Goal: Communication & Community: Answer question/provide support

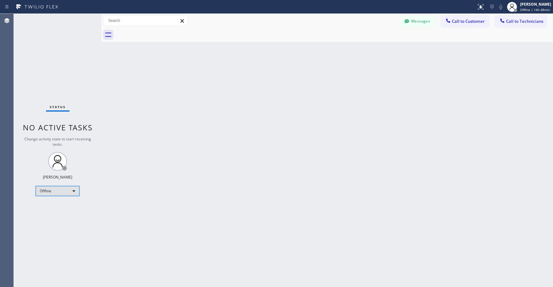
click at [53, 192] on div "Offline" at bounding box center [58, 191] width 44 height 10
click at [56, 213] on li "Unavailable" at bounding box center [57, 216] width 43 height 8
click at [59, 79] on div "Status No active tasks Change activity state to start receiving tasks. [PERSON_…" at bounding box center [58, 151] width 88 height 274
click at [51, 84] on div "Status No active tasks Change activity state to start receiving tasks. [PERSON_…" at bounding box center [58, 151] width 88 height 274
click at [51, 46] on div "Status No active tasks Change activity state to start receiving tasks. [PERSON_…" at bounding box center [58, 151] width 88 height 274
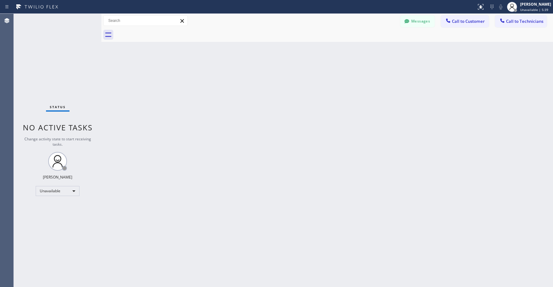
drag, startPoint x: 66, startPoint y: 68, endPoint x: 53, endPoint y: 138, distance: 71.0
click at [66, 71] on div "Status No active tasks Change activity state to start receiving tasks. [PERSON_…" at bounding box center [58, 151] width 88 height 274
click at [33, 61] on div "Status No active tasks Change activity state to start receiving tasks. [PERSON_…" at bounding box center [58, 151] width 88 height 274
click at [54, 64] on div "Status No active tasks Change activity state to start receiving tasks. [PERSON_…" at bounding box center [58, 151] width 88 height 274
click at [44, 64] on div "Status No active tasks Change activity state to start receiving tasks. [PERSON_…" at bounding box center [58, 151] width 88 height 274
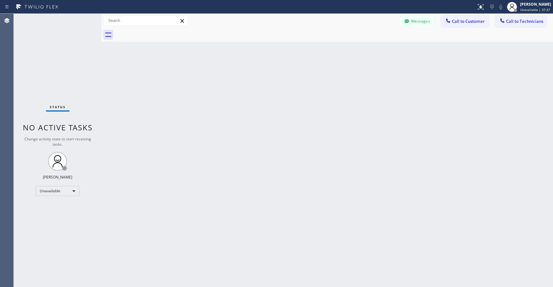
click at [40, 20] on div "Status No active tasks Change activity state to start receiving tasks. [PERSON_…" at bounding box center [58, 151] width 88 height 274
click at [58, 65] on div "Status No active tasks Change activity state to start receiving tasks. [PERSON_…" at bounding box center [58, 151] width 88 height 274
drag, startPoint x: 51, startPoint y: 59, endPoint x: 19, endPoint y: 246, distance: 189.6
click at [51, 60] on div "Status No active tasks Change activity state to start receiving tasks. [PERSON_…" at bounding box center [58, 151] width 88 height 274
drag, startPoint x: 34, startPoint y: 52, endPoint x: 56, endPoint y: 16, distance: 42.4
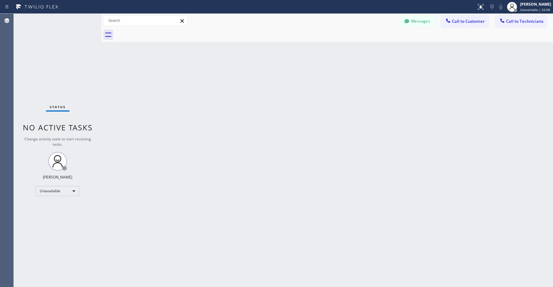
click at [35, 52] on div "Status No active tasks Change activity state to start receiving tasks. [PERSON_…" at bounding box center [58, 151] width 88 height 274
click at [48, 38] on div "Status No active tasks Change activity state to start receiving tasks. [PERSON_…" at bounding box center [58, 151] width 88 height 274
click at [56, 49] on div "Status No active tasks Change activity state to start receiving tasks. [PERSON_…" at bounding box center [58, 151] width 88 height 274
drag, startPoint x: 51, startPoint y: 54, endPoint x: 17, endPoint y: 268, distance: 217.4
click at [51, 57] on div "Status No active tasks Change activity state to start receiving tasks. [PERSON_…" at bounding box center [58, 151] width 88 height 274
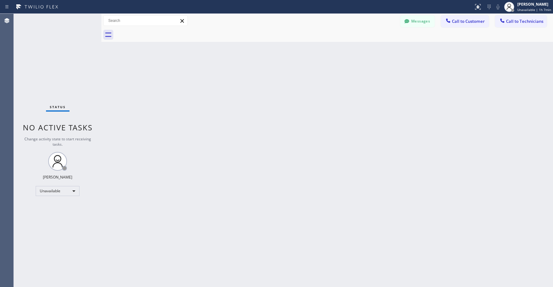
click at [44, 39] on div "Status No active tasks Change activity state to start receiving tasks. [PERSON_…" at bounding box center [58, 151] width 88 height 274
drag, startPoint x: 48, startPoint y: 47, endPoint x: 53, endPoint y: 70, distance: 24.0
click at [48, 47] on div "Status No active tasks Change activity state to start receiving tasks. [PERSON_…" at bounding box center [58, 151] width 88 height 274
click at [45, 50] on div "Status No active tasks Change activity state to start receiving tasks. [PERSON_…" at bounding box center [58, 151] width 88 height 274
drag, startPoint x: 61, startPoint y: 72, endPoint x: 315, endPoint y: 42, distance: 256.0
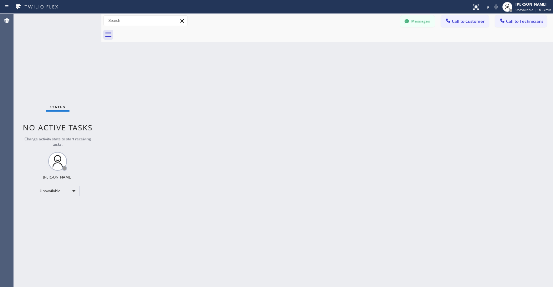
click at [62, 72] on div "Status No active tasks Change activity state to start receiving tasks. [PERSON_…" at bounding box center [58, 151] width 88 height 274
click at [422, 24] on button "Messages" at bounding box center [417, 21] width 34 height 12
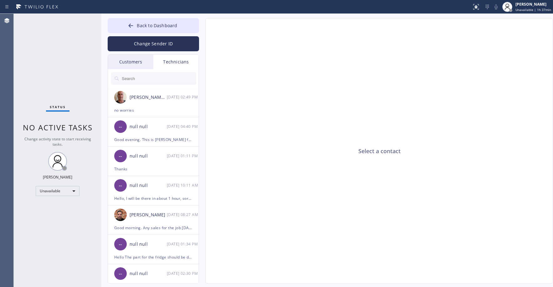
click at [137, 63] on div "Customers" at bounding box center [130, 62] width 45 height 14
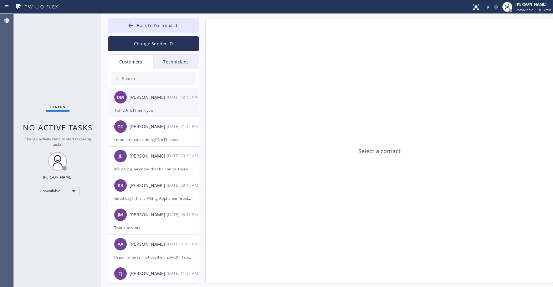
click at [164, 107] on div "1-3 [DATE] thank you" at bounding box center [153, 110] width 78 height 7
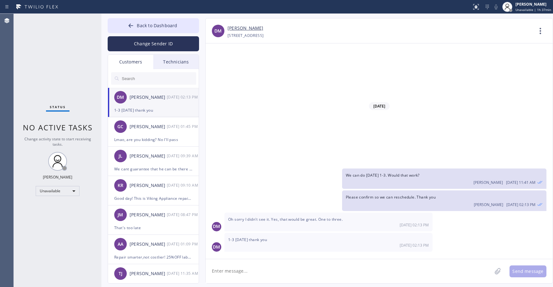
click at [141, 82] on input "text" at bounding box center [158, 78] width 75 height 13
paste input "MTKM2L"
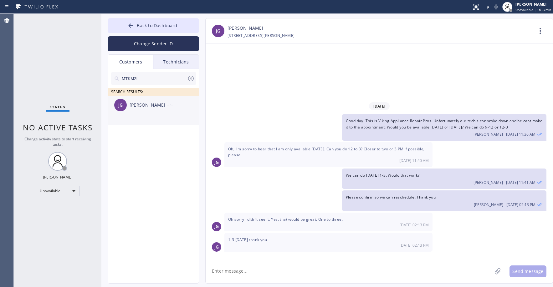
type input "MTKM2L"
click at [133, 103] on div "[PERSON_NAME]" at bounding box center [148, 105] width 37 height 7
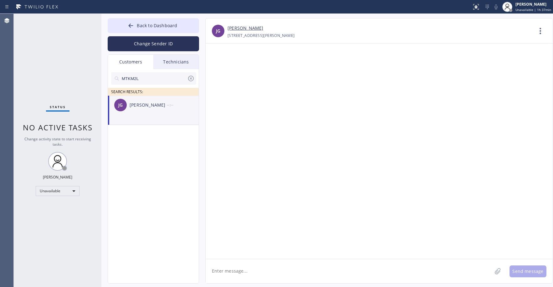
click at [234, 273] on textarea at bounding box center [349, 272] width 286 height 24
paste textarea "Culver City Appliances Repair"
click at [280, 271] on textarea "Culver City Appliances Repair" at bounding box center [355, 272] width 298 height 24
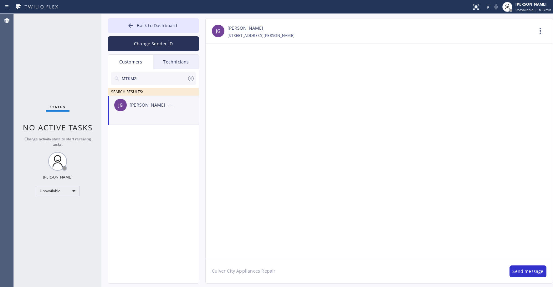
click at [284, 272] on textarea "Culver City Appliances Repair" at bounding box center [355, 272] width 298 height 24
paste textarea "Good day! This is the appliance repair company you recently contacted. Unfortun…"
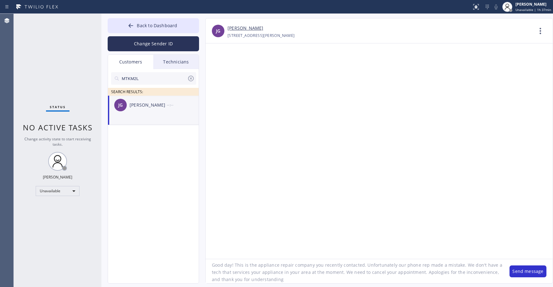
scroll to position [6, 0]
type textarea "Good day! This is the appliance repair company you recently contacted. Unfortun…"
click at [528, 274] on button "Send message" at bounding box center [528, 272] width 37 height 12
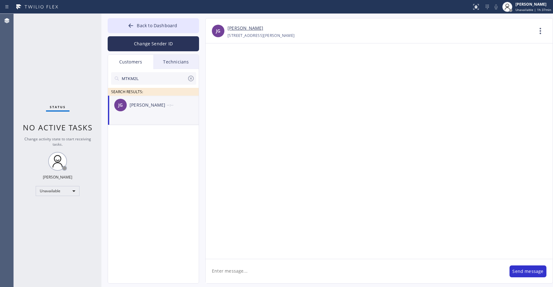
scroll to position [0, 0]
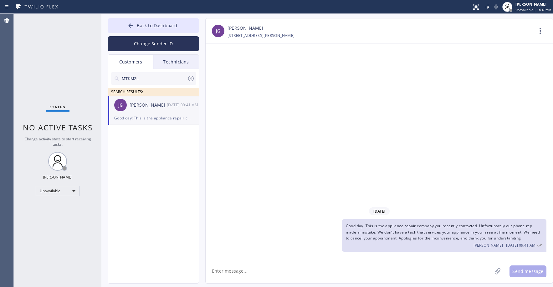
drag, startPoint x: 46, startPoint y: 67, endPoint x: 48, endPoint y: 75, distance: 8.3
click at [47, 67] on div "Status No active tasks Change activity state to start receiving tasks. [PERSON_…" at bounding box center [58, 151] width 88 height 274
click at [37, 46] on div "Status No active tasks Change activity state to start receiving tasks. [PERSON_…" at bounding box center [58, 151] width 88 height 274
click at [66, 62] on div "Status No active tasks Change activity state to start receiving tasks. [PERSON_…" at bounding box center [58, 151] width 88 height 274
click at [191, 77] on icon at bounding box center [191, 79] width 8 height 8
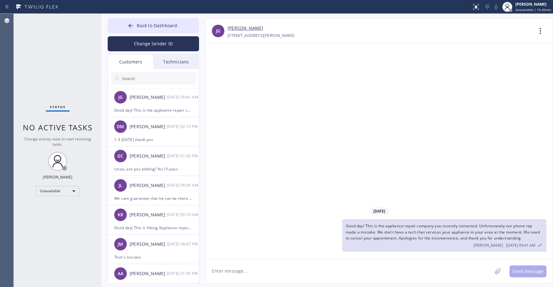
drag, startPoint x: 40, startPoint y: 41, endPoint x: 43, endPoint y: 44, distance: 4.1
click at [39, 42] on div "Status No active tasks Change activity state to start receiving tasks. [PERSON_…" at bounding box center [58, 151] width 88 height 274
click at [148, 27] on span "Back to Dashboard" at bounding box center [157, 26] width 40 height 6
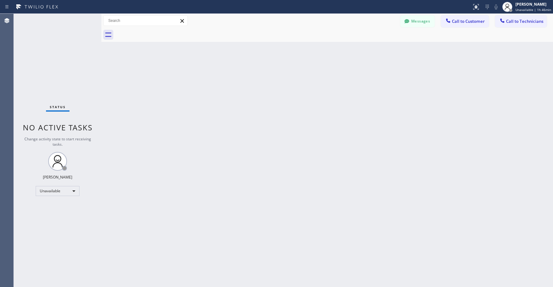
click at [56, 72] on div "Status No active tasks Change activity state to start receiving tasks. [PERSON_…" at bounding box center [58, 151] width 88 height 274
click at [38, 43] on div "Status No active tasks Change activity state to start receiving tasks. [PERSON_…" at bounding box center [58, 151] width 88 height 274
click at [46, 40] on div "Status No active tasks Change activity state to start receiving tasks. [PERSON_…" at bounding box center [58, 151] width 88 height 274
click at [49, 190] on div "Unavailable" at bounding box center [58, 191] width 44 height 10
click at [54, 221] on li "Break" at bounding box center [57, 224] width 43 height 8
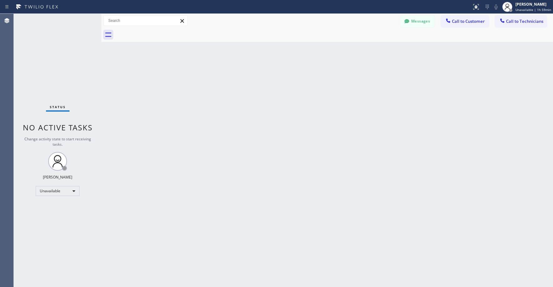
click at [72, 66] on div "Status No active tasks Change activity state to start receiving tasks. [PERSON_…" at bounding box center [58, 151] width 88 height 274
click at [58, 72] on div "Status No active tasks Change activity state to start receiving tasks. [PERSON_…" at bounding box center [58, 151] width 88 height 274
click at [63, 69] on div "Status No active tasks Change activity state to start receiving tasks. [PERSON_…" at bounding box center [58, 151] width 88 height 274
click at [51, 194] on div "Break" at bounding box center [58, 191] width 44 height 10
click at [59, 217] on li "Unavailable" at bounding box center [57, 216] width 43 height 8
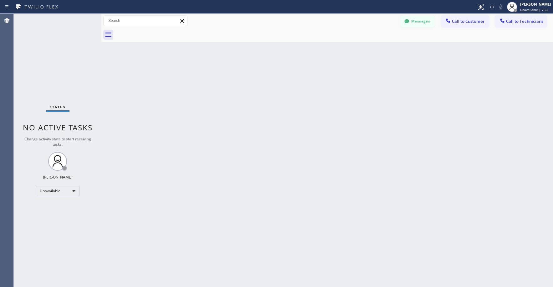
click at [51, 58] on div "Status No active tasks Change activity state to start receiving tasks. [PERSON_…" at bounding box center [58, 151] width 88 height 274
drag, startPoint x: 55, startPoint y: 38, endPoint x: 54, endPoint y: 41, distance: 3.5
click at [54, 40] on div "Status No active tasks Change activity state to start receiving tasks. [PERSON_…" at bounding box center [58, 151] width 88 height 274
click at [44, 75] on div "Status No active tasks Change activity state to start receiving tasks. [PERSON_…" at bounding box center [58, 151] width 88 height 274
click at [414, 26] on button "Messages" at bounding box center [417, 21] width 34 height 12
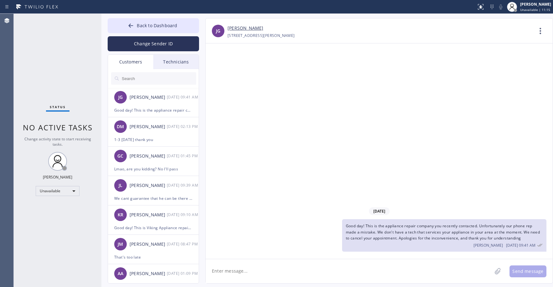
click at [134, 64] on div "Customers" at bounding box center [130, 62] width 45 height 14
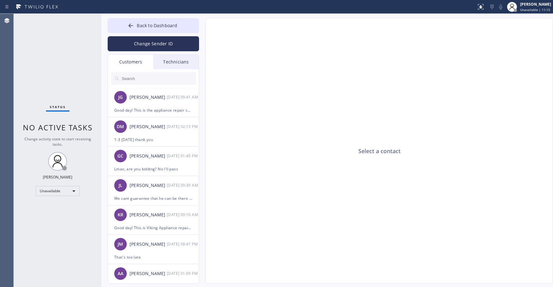
click at [149, 82] on input "text" at bounding box center [158, 78] width 75 height 13
paste input "TH8QCQ"
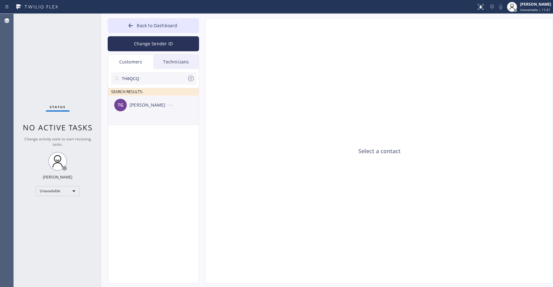
type input "TH8QCQ"
click at [157, 111] on div "TG [PERSON_NAME] --:--" at bounding box center [153, 105] width 91 height 19
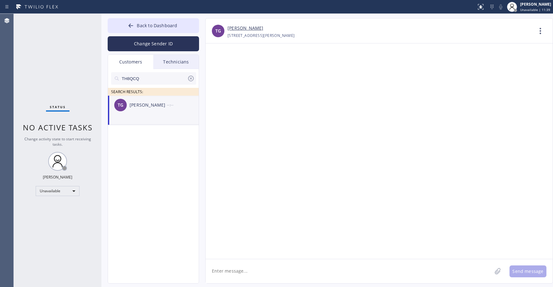
click at [258, 274] on textarea at bounding box center [349, 272] width 286 height 24
paste textarea "Good day! This is the appliance repair company you recently contacted. Unfortun…"
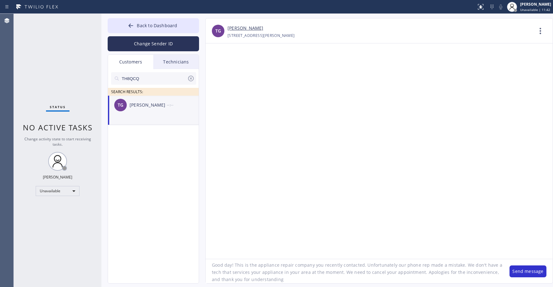
scroll to position [6, 0]
type textarea "Good day! This is the appliance repair company you recently contacted. Unfortun…"
drag, startPoint x: 535, startPoint y: 274, endPoint x: 529, endPoint y: 272, distance: 6.2
click at [535, 274] on button "Send message" at bounding box center [528, 272] width 37 height 12
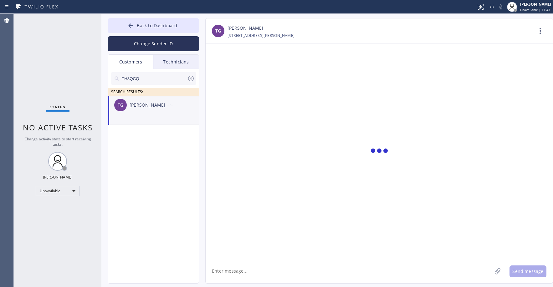
scroll to position [0, 0]
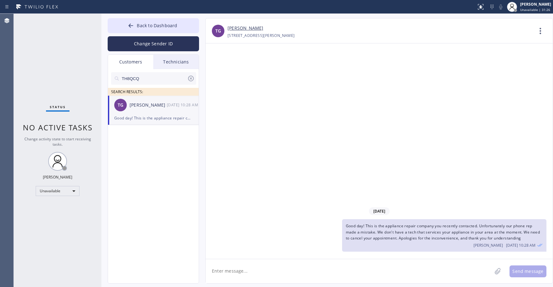
click at [59, 50] on div "Status No active tasks Change activity state to start receiving tasks. [PERSON_…" at bounding box center [58, 151] width 88 height 274
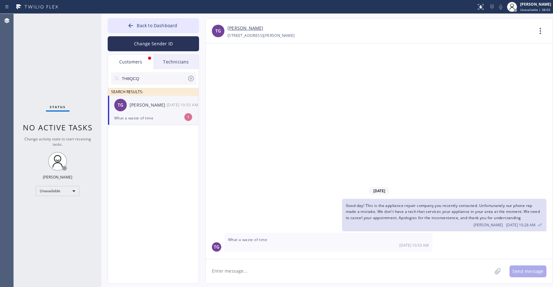
click at [56, 38] on div "Status No active tasks Change activity state to start receiving tasks. [PERSON_…" at bounding box center [58, 151] width 88 height 274
click at [156, 114] on div "TG [PERSON_NAME] [DATE] 10:53 AM" at bounding box center [153, 105] width 91 height 19
click at [183, 26] on button "Back to Dashboard" at bounding box center [153, 25] width 91 height 15
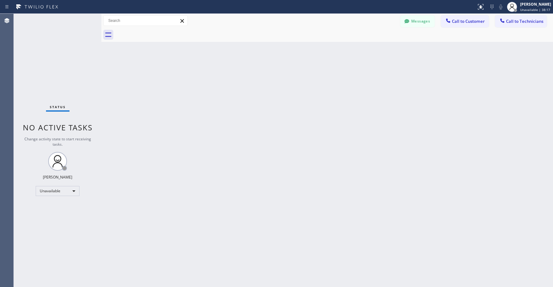
click at [63, 68] on div "Status No active tasks Change activity state to start receiving tasks. [PERSON_…" at bounding box center [58, 151] width 88 height 274
drag, startPoint x: 58, startPoint y: 59, endPoint x: 40, endPoint y: 230, distance: 172.2
click at [58, 60] on div "Status No active tasks Change activity state to start receiving tasks. [PERSON_…" at bounding box center [58, 151] width 88 height 274
click at [41, 27] on div "Status No active tasks Change activity state to start receiving tasks. [PERSON_…" at bounding box center [58, 151] width 88 height 274
drag, startPoint x: 72, startPoint y: 66, endPoint x: 83, endPoint y: 68, distance: 10.9
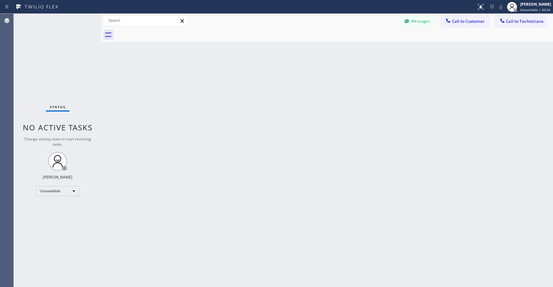
click at [72, 67] on div "Status No active tasks Change activity state to start receiving tasks. [PERSON_…" at bounding box center [58, 151] width 88 height 274
click at [47, 48] on div "Status No active tasks Change activity state to start receiving tasks. [PERSON_…" at bounding box center [58, 151] width 88 height 274
click at [69, 66] on div "Status No active tasks Change activity state to start receiving tasks. [PERSON_…" at bounding box center [58, 151] width 88 height 274
click at [72, 59] on div "Status No active tasks Change activity state to start receiving tasks. [PERSON_…" at bounding box center [58, 151] width 88 height 274
click at [58, 55] on div "Status No active tasks Change activity state to start receiving tasks. [PERSON_…" at bounding box center [58, 151] width 88 height 274
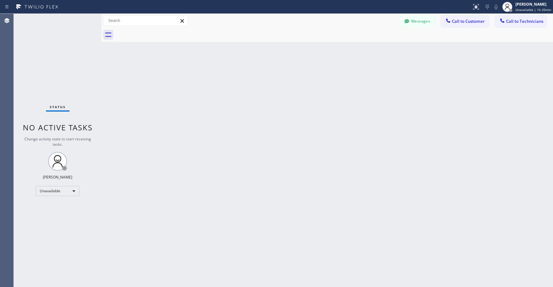
click at [76, 77] on div "Status No active tasks Change activity state to start receiving tasks. [PERSON_…" at bounding box center [58, 151] width 88 height 274
drag, startPoint x: 509, startPoint y: 23, endPoint x: 506, endPoint y: 23, distance: 3.5
click at [509, 23] on span "Call to Technicians" at bounding box center [524, 21] width 37 height 6
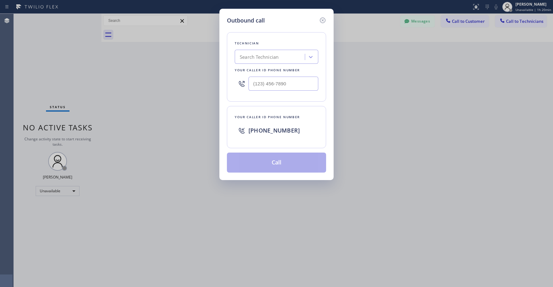
click at [274, 56] on div "Search Technician" at bounding box center [259, 57] width 39 height 7
type input "la [PERSON_NAME]"
click at [269, 72] on div "[PERSON_NAME]" at bounding box center [277, 69] width 84 height 11
type input "[PHONE_NUMBER]"
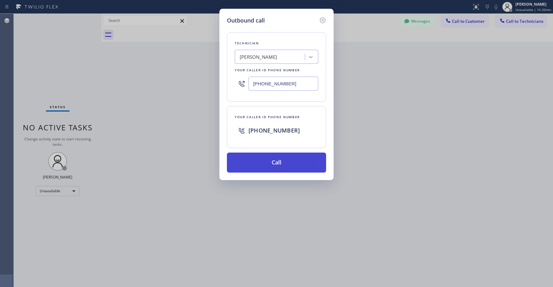
click at [281, 162] on button "Call" at bounding box center [276, 163] width 99 height 20
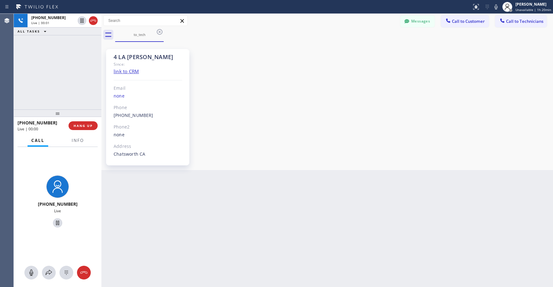
click at [64, 92] on div "[PHONE_NUMBER] Live | 00:01 ALL TASKS ALL TASKS ACTIVE TASKS TASKS IN WRAP UP" at bounding box center [58, 62] width 88 height 96
click at [64, 68] on div "[PHONE_NUMBER] Live | 00:03 ALL TASKS ALL TASKS ACTIVE TASKS TASKS IN WRAP UP" at bounding box center [58, 62] width 88 height 96
click at [48, 57] on div "[PHONE_NUMBER] Live | 00:16 ALL TASKS ALL TASKS ACTIVE TASKS TASKS IN WRAP UP" at bounding box center [58, 62] width 88 height 96
click at [55, 75] on div "[PHONE_NUMBER] Live | 00:45 ALL TASKS ALL TASKS ACTIVE TASKS TASKS IN WRAP UP" at bounding box center [58, 62] width 88 height 96
click at [52, 57] on div "[PHONE_NUMBER] Live | 01:50 ALL TASKS ALL TASKS ACTIVE TASKS TASKS IN WRAP UP" at bounding box center [58, 62] width 88 height 96
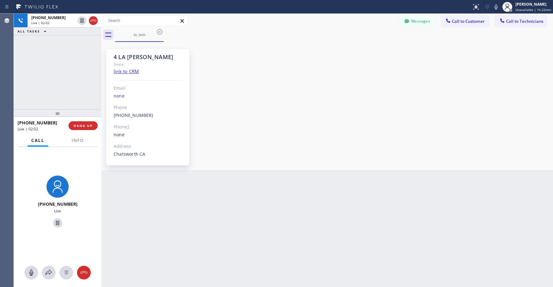
click at [45, 55] on div "[PHONE_NUMBER] Live | 02:02 ALL TASKS ALL TASKS ACTIVE TASKS TASKS IN WRAP UP" at bounding box center [58, 62] width 88 height 96
click at [59, 62] on div "[PHONE_NUMBER] Live | 02:23 ALL TASKS ALL TASKS ACTIVE TASKS TASKS IN WRAP UP" at bounding box center [58, 62] width 88 height 96
click at [40, 58] on div "[PHONE_NUMBER] Live | 04:04 ALL TASKS ALL TASKS ACTIVE TASKS TASKS IN WRAP UP" at bounding box center [58, 62] width 88 height 96
click at [42, 41] on div "[PHONE_NUMBER] Live | 04:15 ALL TASKS ALL TASKS ACTIVE TASKS TASKS IN WRAP UP" at bounding box center [58, 62] width 88 height 96
click at [52, 92] on div "[PHONE_NUMBER] Live | 04:30 ALL TASKS ALL TASKS ACTIVE TASKS TASKS IN WRAP UP" at bounding box center [58, 62] width 88 height 96
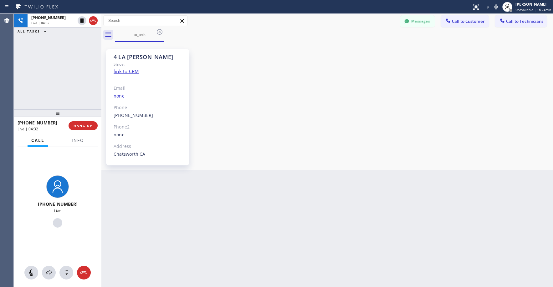
click at [54, 91] on div "[PHONE_NUMBER] Live | 04:32 ALL TASKS ALL TASKS ACTIVE TASKS TASKS IN WRAP UP" at bounding box center [58, 62] width 88 height 96
click at [54, 91] on div "[PHONE_NUMBER] Live | 04:39 ALL TASKS ALL TASKS ACTIVE TASKS TASKS IN WRAP UP" at bounding box center [58, 62] width 88 height 96
click at [54, 91] on div "[PHONE_NUMBER] Live | 04:41 ALL TASKS ALL TASKS ACTIVE TASKS TASKS IN WRAP UP" at bounding box center [58, 62] width 88 height 96
click at [62, 74] on div "[PHONE_NUMBER] Live | 04:46 ALL TASKS ALL TASKS ACTIVE TASKS TASKS IN WRAP UP" at bounding box center [58, 62] width 88 height 96
click at [62, 74] on div "[PHONE_NUMBER] Live | 04:47 ALL TASKS ALL TASKS ACTIVE TASKS TASKS IN WRAP UP" at bounding box center [58, 62] width 88 height 96
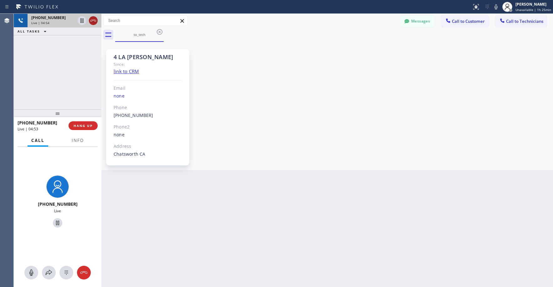
click at [93, 21] on icon at bounding box center [94, 21] width 8 height 8
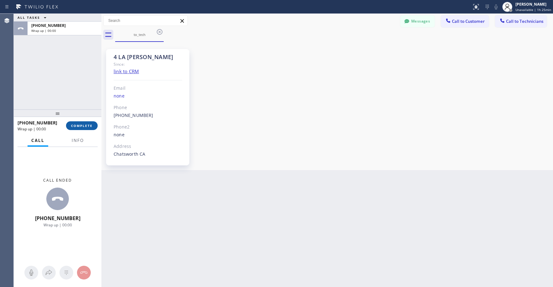
click at [80, 127] on span "COMPLETE" at bounding box center [82, 126] width 22 height 4
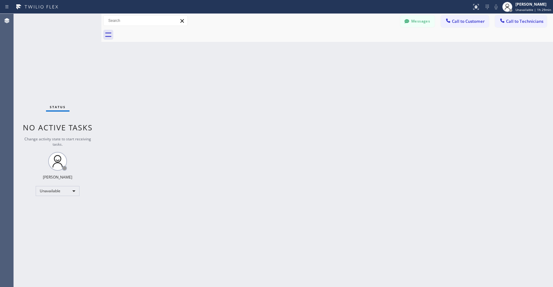
drag, startPoint x: 53, startPoint y: 50, endPoint x: 50, endPoint y: 152, distance: 102.1
click at [53, 51] on div "Status No active tasks Change activity state to start receiving tasks. [PERSON_…" at bounding box center [58, 151] width 88 height 274
click at [39, 52] on div "Status No active tasks Change activity state to start receiving tasks. [PERSON_…" at bounding box center [58, 151] width 88 height 274
click at [40, 39] on div "Status No active tasks Change activity state to start receiving tasks. [PERSON_…" at bounding box center [58, 151] width 88 height 274
click at [39, 57] on div "Status No active tasks Change activity state to start receiving tasks. [PERSON_…" at bounding box center [58, 151] width 88 height 274
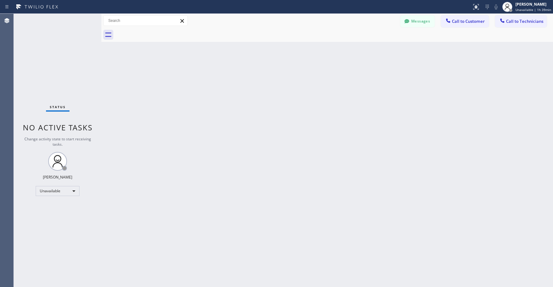
drag, startPoint x: 54, startPoint y: 74, endPoint x: 52, endPoint y: 96, distance: 23.0
click at [54, 76] on div "Status No active tasks Change activity state to start receiving tasks. [PERSON_…" at bounding box center [58, 151] width 88 height 274
click at [49, 67] on div "Status No active tasks Change activity state to start receiving tasks. [PERSON_…" at bounding box center [58, 151] width 88 height 274
click at [38, 56] on div "Status No active tasks Change activity state to start receiving tasks. [PERSON_…" at bounding box center [58, 151] width 88 height 274
click at [59, 191] on div "Unavailable" at bounding box center [58, 191] width 44 height 10
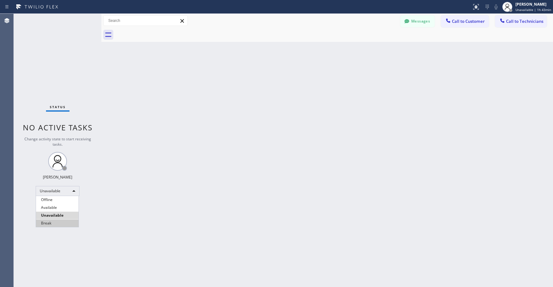
click at [49, 226] on li "Break" at bounding box center [57, 224] width 43 height 8
click at [62, 60] on div "Status No active tasks Change activity state to start receiving tasks. [PERSON_…" at bounding box center [58, 151] width 88 height 274
click at [47, 49] on div "Status No active tasks Change activity state to start receiving tasks. [PERSON_…" at bounding box center [58, 151] width 88 height 274
click at [56, 82] on div "Status No active tasks Change activity state to start receiving tasks. [PERSON_…" at bounding box center [58, 151] width 88 height 274
click at [51, 52] on div "Status No active tasks Change activity state to start receiving tasks. [PERSON_…" at bounding box center [58, 151] width 88 height 274
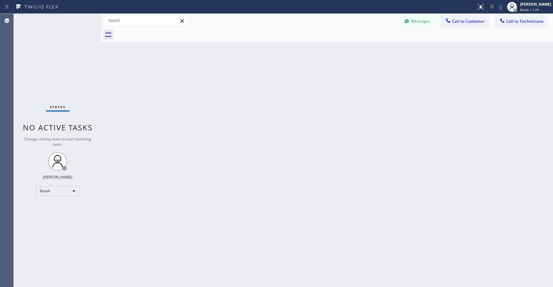
click at [53, 64] on div "Status No active tasks Change activity state to start receiving tasks. [PERSON_…" at bounding box center [58, 151] width 88 height 274
click at [52, 61] on div "Status No active tasks Change activity state to start receiving tasks. [PERSON_…" at bounding box center [58, 151] width 88 height 274
click at [52, 55] on div "Status No active tasks Change activity state to start receiving tasks. [PERSON_…" at bounding box center [58, 151] width 88 height 274
click at [63, 44] on div "Status No active tasks Change activity state to start receiving tasks. [PERSON_…" at bounding box center [58, 151] width 88 height 274
click at [59, 65] on div "Status No active tasks Change activity state to start receiving tasks. [PERSON_…" at bounding box center [58, 151] width 88 height 274
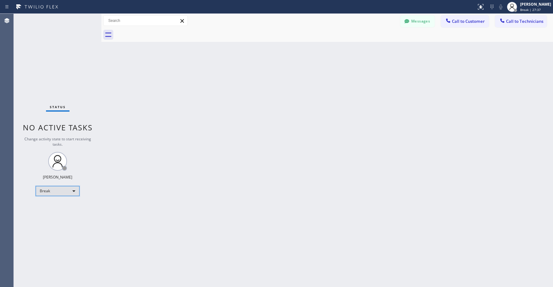
click at [49, 194] on div "Break" at bounding box center [58, 191] width 44 height 10
click at [55, 213] on li "Unavailable" at bounding box center [57, 216] width 43 height 8
click at [67, 84] on div "Status No active tasks Change activity state to start receiving tasks. [PERSON_…" at bounding box center [58, 151] width 88 height 274
click at [53, 67] on div "Status No active tasks Change activity state to start receiving tasks. [PERSON_…" at bounding box center [58, 151] width 88 height 274
click at [40, 61] on div "Status No active tasks Change activity state to start receiving tasks. [PERSON_…" at bounding box center [58, 151] width 88 height 274
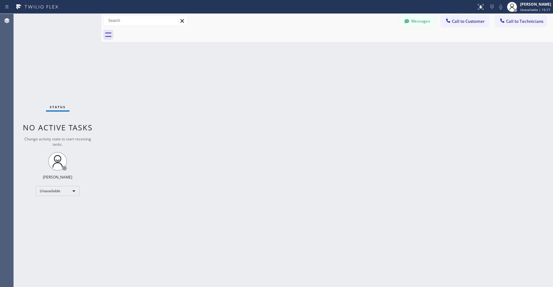
click at [55, 63] on div "Status No active tasks Change activity state to start receiving tasks. [PERSON_…" at bounding box center [58, 151] width 88 height 274
click at [40, 75] on div "Status No active tasks Change activity state to start receiving tasks. [PERSON_…" at bounding box center [58, 151] width 88 height 274
click at [69, 46] on div "Status No active tasks Change activity state to start receiving tasks. [PERSON_…" at bounding box center [58, 151] width 88 height 274
click at [47, 188] on div "Unavailable" at bounding box center [58, 191] width 44 height 10
click at [50, 222] on li "Break" at bounding box center [57, 224] width 43 height 8
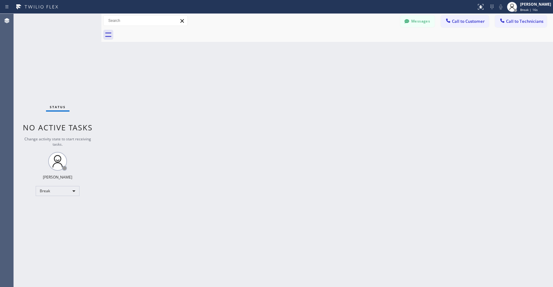
click at [57, 66] on div "Status No active tasks Change activity state to start receiving tasks. [PERSON_…" at bounding box center [58, 151] width 88 height 274
click at [52, 80] on div "Status No active tasks Change activity state to start receiving tasks. [PERSON_…" at bounding box center [58, 151] width 88 height 274
click at [418, 22] on button "Messages" at bounding box center [417, 21] width 34 height 12
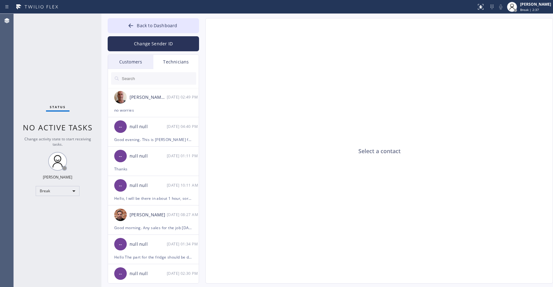
click at [127, 80] on input "text" at bounding box center [158, 78] width 75 height 13
click at [133, 59] on div "Customers" at bounding box center [130, 62] width 45 height 14
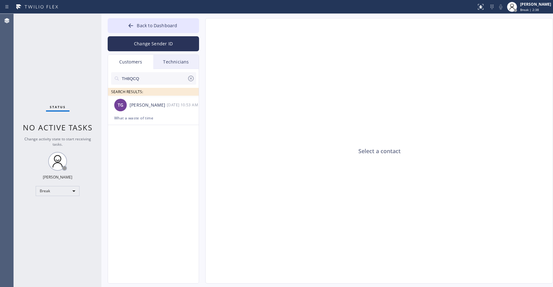
click at [134, 80] on input "TH8QCQ" at bounding box center [154, 78] width 66 height 13
click at [156, 80] on input "TH8QCQ" at bounding box center [154, 78] width 66 height 13
paste input "MKH5J3"
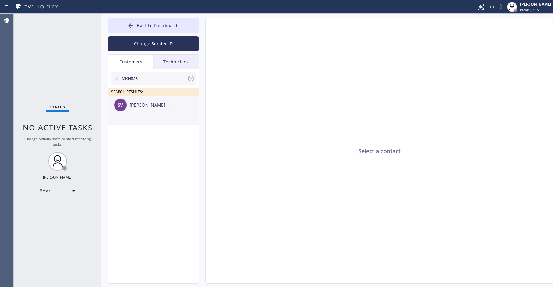
type input "MKH5J3"
click at [152, 111] on div "SV [PERSON_NAME] --:--" at bounding box center [153, 105] width 91 height 19
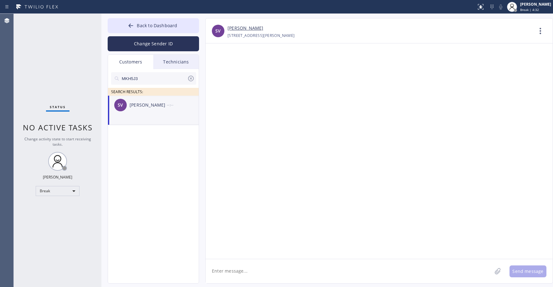
click at [244, 270] on textarea at bounding box center [349, 272] width 286 height 24
paste textarea "Good day! This is the appliance repair company you recently contacted. Unfortun…"
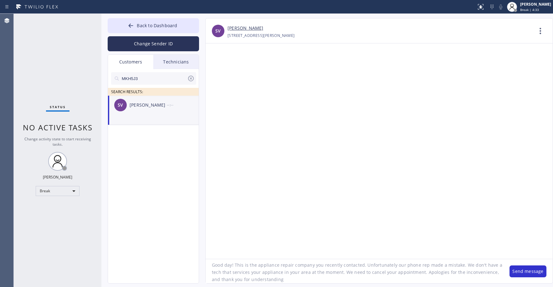
scroll to position [6, 0]
type textarea "Good day! This is the appliance repair company you recently contacted. Unfortun…"
click at [534, 273] on button "Send message" at bounding box center [528, 272] width 37 height 12
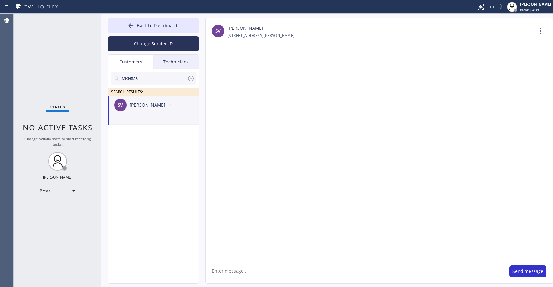
scroll to position [0, 0]
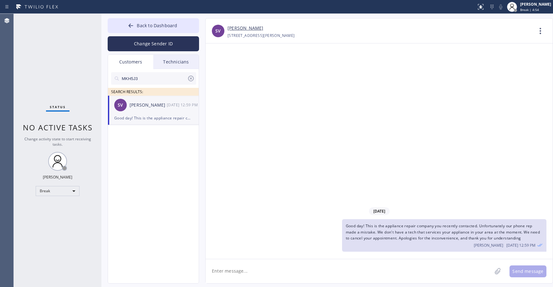
click at [64, 82] on div "Status No active tasks Change activity state to start receiving tasks. [PERSON_…" at bounding box center [58, 151] width 88 height 274
click at [190, 80] on icon at bounding box center [191, 79] width 8 height 8
click at [141, 23] on span "Back to Dashboard" at bounding box center [157, 26] width 40 height 6
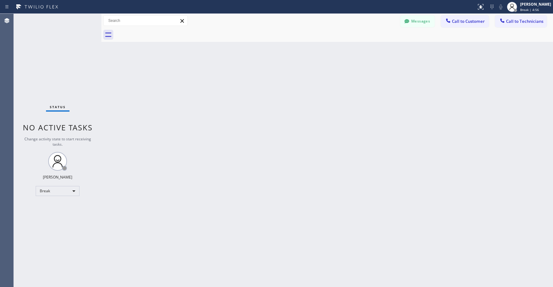
click at [66, 39] on div "Status No active tasks Change activity state to start receiving tasks. [PERSON_…" at bounding box center [58, 151] width 88 height 274
click at [415, 23] on button "Messages" at bounding box center [417, 21] width 34 height 12
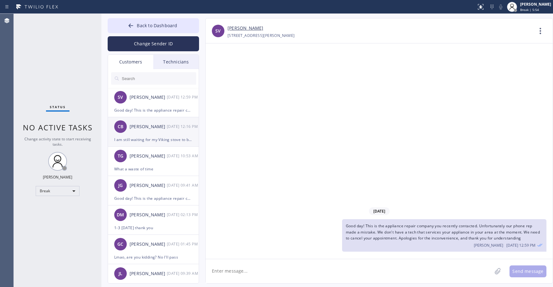
click at [156, 139] on div "I am still waiting for my Viking stove to be repaired. On 6/24 a technician cam…" at bounding box center [153, 139] width 78 height 7
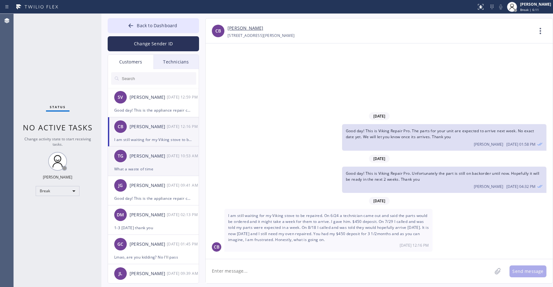
click at [169, 171] on div "What a waste of time" at bounding box center [153, 169] width 78 height 7
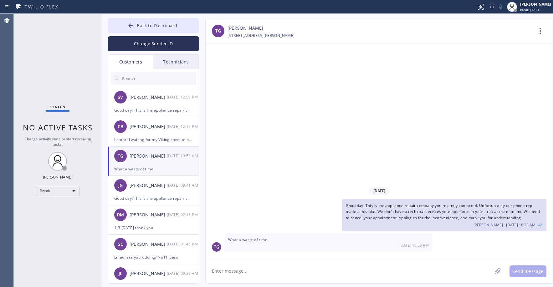
click at [54, 80] on div "Status No active tasks Change activity state to start receiving tasks. [PERSON_…" at bounding box center [58, 151] width 88 height 274
click at [60, 72] on div "Status No active tasks Change activity state to start receiving tasks. [PERSON_…" at bounding box center [58, 151] width 88 height 274
click at [151, 24] on span "Back to Dashboard" at bounding box center [157, 26] width 40 height 6
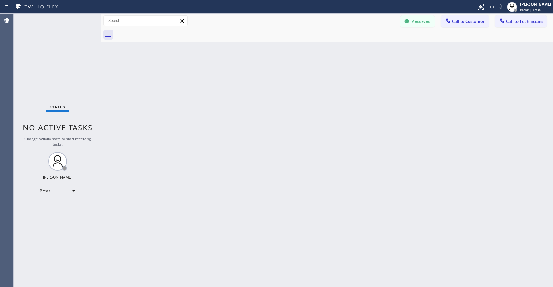
click at [48, 61] on div "Status No active tasks Change activity state to start receiving tasks. [PERSON_…" at bounding box center [58, 151] width 88 height 274
click at [35, 73] on div "Status No active tasks Change activity state to start receiving tasks. [PERSON_…" at bounding box center [58, 151] width 88 height 274
click at [32, 75] on div "Status No active tasks Change activity state to start receiving tasks. [PERSON_…" at bounding box center [58, 151] width 88 height 274
click at [65, 57] on div "Status No active tasks Change activity state to start receiving tasks. [PERSON_…" at bounding box center [58, 151] width 88 height 274
click at [58, 69] on div "Status No active tasks Change activity state to start receiving tasks. [PERSON_…" at bounding box center [58, 151] width 88 height 274
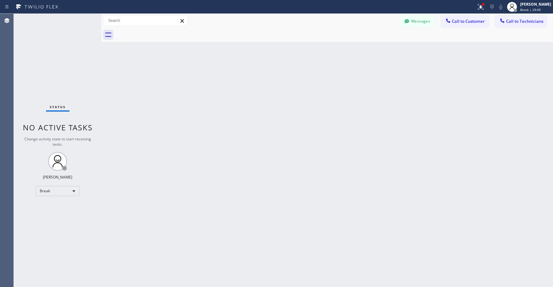
click at [58, 73] on div "Status No active tasks Change activity state to start receiving tasks. [PERSON_…" at bounding box center [58, 151] width 88 height 274
drag, startPoint x: 54, startPoint y: 52, endPoint x: 33, endPoint y: 155, distance: 104.7
click at [54, 52] on div "Status No active tasks Change activity state to start receiving tasks. [PERSON_…" at bounding box center [58, 151] width 88 height 274
click at [48, 189] on div "Break" at bounding box center [58, 191] width 44 height 10
click at [55, 218] on li "Unavailable" at bounding box center [57, 216] width 43 height 8
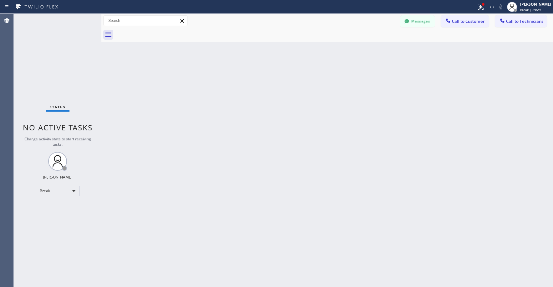
click at [49, 44] on div "Status No active tasks Change activity state to start receiving tasks. [PERSON_…" at bounding box center [58, 151] width 88 height 274
drag, startPoint x: 50, startPoint y: 85, endPoint x: 49, endPoint y: 90, distance: 5.6
click at [49, 87] on div "Status No active tasks Change activity state to start receiving tasks. [PERSON_…" at bounding box center [58, 151] width 88 height 274
click at [39, 65] on div "Status No active tasks Change activity state to start receiving tasks. [PERSON_…" at bounding box center [58, 151] width 88 height 274
click at [48, 42] on div "Status No active tasks Change activity state to start receiving tasks. [PERSON_…" at bounding box center [58, 151] width 88 height 274
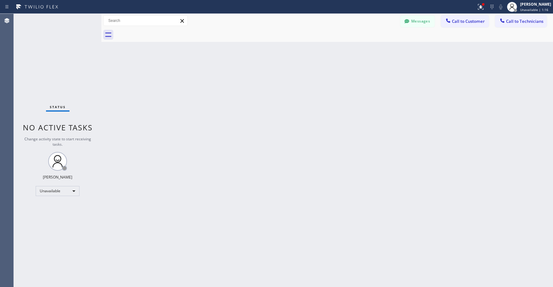
click at [37, 41] on div "Status No active tasks Change activity state to start receiving tasks. [PERSON_…" at bounding box center [58, 151] width 88 height 274
click at [40, 54] on div "Status No active tasks Change activity state to start receiving tasks. [PERSON_…" at bounding box center [58, 151] width 88 height 274
drag, startPoint x: 46, startPoint y: 42, endPoint x: 90, endPoint y: 46, distance: 44.0
click at [47, 43] on div "Status No active tasks Change activity state to start receiving tasks. [PERSON_…" at bounding box center [58, 151] width 88 height 274
click at [49, 56] on div "Status No active tasks Change activity state to start receiving tasks. [PERSON_…" at bounding box center [58, 151] width 88 height 274
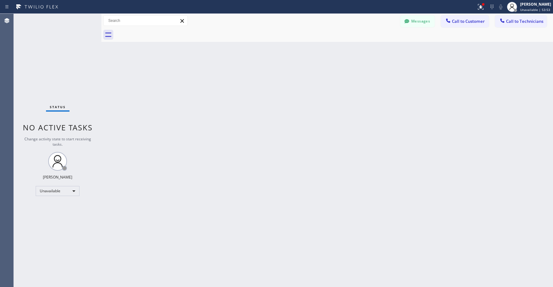
drag, startPoint x: 58, startPoint y: 44, endPoint x: 60, endPoint y: 48, distance: 3.8
click at [59, 46] on div "Status No active tasks Change activity state to start receiving tasks. [PERSON_…" at bounding box center [58, 151] width 88 height 274
click at [49, 60] on div "Status No active tasks Change activity state to start receiving tasks. [PERSON_…" at bounding box center [58, 151] width 88 height 274
click at [53, 55] on div "Status No active tasks Change activity state to start receiving tasks. [PERSON_…" at bounding box center [58, 151] width 88 height 274
drag, startPoint x: 64, startPoint y: 66, endPoint x: 45, endPoint y: 209, distance: 143.8
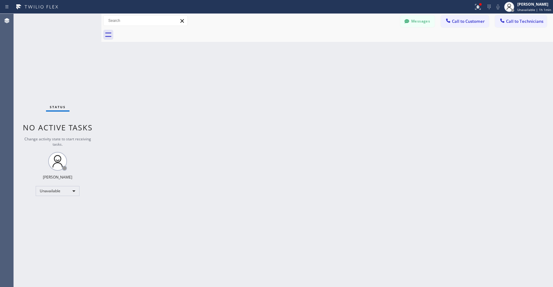
click at [64, 68] on div "Status No active tasks Change activity state to start receiving tasks. [PERSON_…" at bounding box center [58, 151] width 88 height 274
click at [44, 49] on div "Status No active tasks Change activity state to start receiving tasks. [PERSON_…" at bounding box center [58, 151] width 88 height 274
click at [72, 73] on div "Status No active tasks Change activity state to start receiving tasks. [PERSON_…" at bounding box center [58, 151] width 88 height 274
click at [49, 50] on div "Status No active tasks Change activity state to start receiving tasks. [PERSON_…" at bounding box center [58, 151] width 88 height 274
drag, startPoint x: 61, startPoint y: 62, endPoint x: 87, endPoint y: 63, distance: 26.6
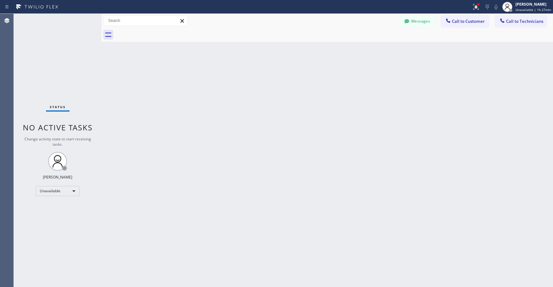
click at [65, 63] on div "Status No active tasks Change activity state to start receiving tasks. [PERSON_…" at bounding box center [58, 151] width 88 height 274
click at [415, 21] on button "Messages" at bounding box center [417, 21] width 34 height 12
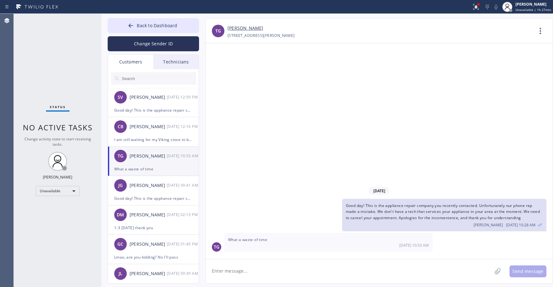
click at [129, 59] on div "Customers" at bounding box center [130, 62] width 45 height 14
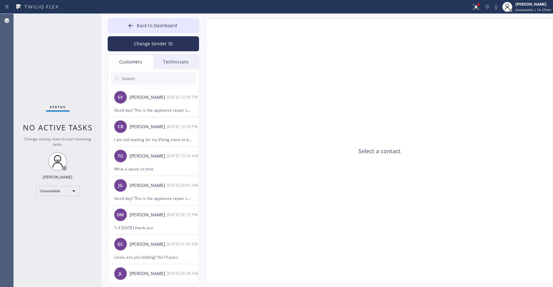
click at [155, 82] on input "text" at bounding box center [158, 78] width 75 height 13
paste input "CDUG92"
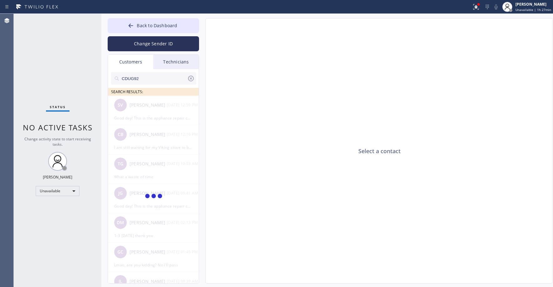
type input "CDUG92"
click at [55, 49] on div "Status No active tasks Change activity state to start receiving tasks. [PERSON_…" at bounding box center [58, 151] width 88 height 274
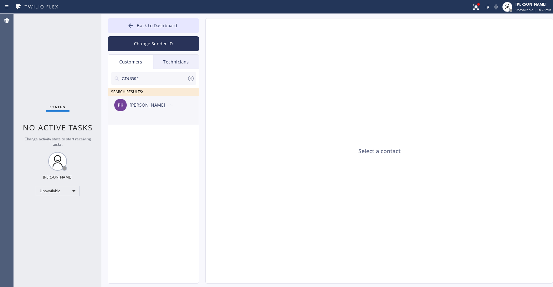
click at [146, 114] on div "PK [PERSON_NAME] --:--" at bounding box center [153, 105] width 91 height 19
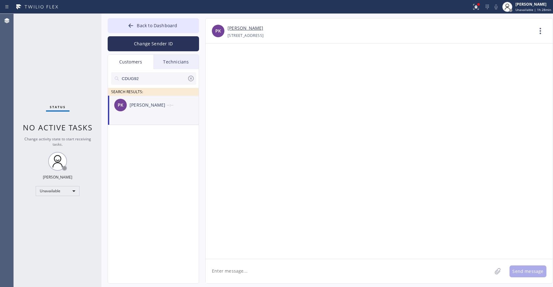
drag, startPoint x: 78, startPoint y: 68, endPoint x: 118, endPoint y: 106, distance: 55.4
click at [78, 68] on div "Status No active tasks Change activity state to start receiving tasks. [PERSON_…" at bounding box center [58, 151] width 88 height 274
drag, startPoint x: 168, startPoint y: 116, endPoint x: 168, endPoint y: 121, distance: 5.0
click at [168, 118] on li "PK [PERSON_NAME] --:--" at bounding box center [153, 110] width 91 height 29
click at [234, 271] on textarea at bounding box center [349, 272] width 286 height 24
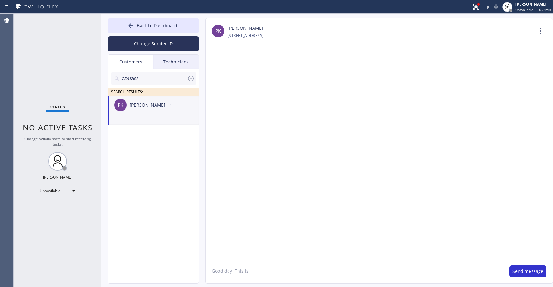
paste textarea "Top [PERSON_NAME] Sub-Zero Repair"
click at [46, 36] on div "Status No active tasks Change activity state to start receiving tasks. [PERSON_…" at bounding box center [58, 151] width 88 height 274
click at [436, 271] on textarea "Good day! This is Top [PERSON_NAME] Sub-Zero Repair. Unfortunately our tech for…" at bounding box center [355, 272] width 298 height 24
type textarea "Good day! This is Top [PERSON_NAME] Sub-Zero Repair. Unfortunately our tech for…"
click at [301, 180] on div at bounding box center [379, 152] width 347 height 216
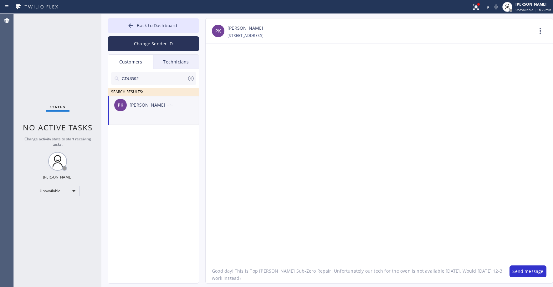
click at [63, 68] on div "Status No active tasks Change activity state to start receiving tasks. [PERSON_…" at bounding box center [58, 151] width 88 height 274
drag, startPoint x: 37, startPoint y: 63, endPoint x: 164, endPoint y: 116, distance: 137.4
click at [38, 63] on div "Status No active tasks Change activity state to start receiving tasks. [PERSON_…" at bounding box center [58, 151] width 88 height 274
click at [530, 272] on button "Send message" at bounding box center [528, 272] width 37 height 12
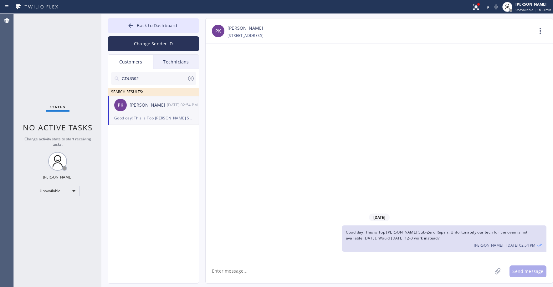
click at [56, 75] on div "Status No active tasks Change activity state to start receiving tasks. [PERSON_…" at bounding box center [58, 151] width 88 height 274
click at [190, 79] on icon at bounding box center [191, 79] width 6 height 6
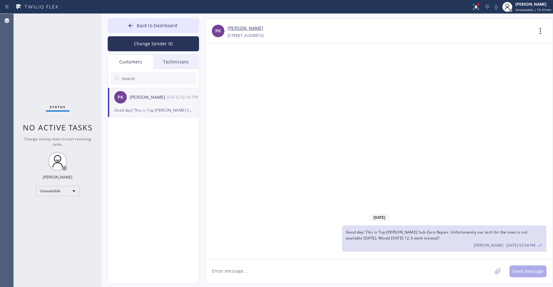
click at [181, 79] on input "text" at bounding box center [158, 78] width 75 height 13
paste input "LU32NV"
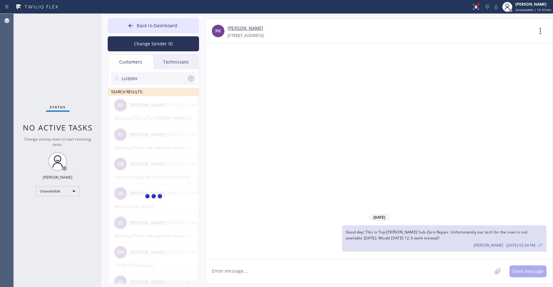
type input "LU32NV"
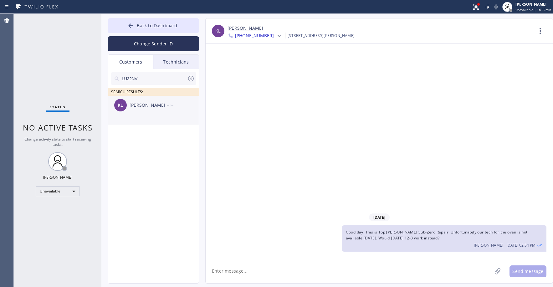
click at [143, 109] on div "KL [PERSON_NAME] --:--" at bounding box center [153, 105] width 91 height 19
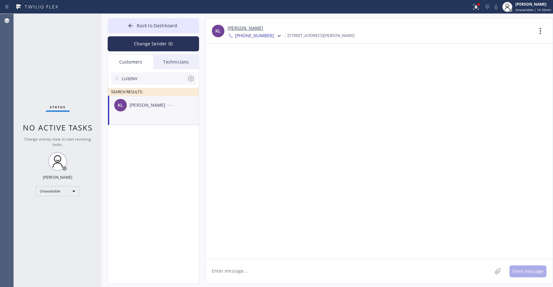
click at [236, 272] on textarea at bounding box center [349, 271] width 286 height 24
type textarea "g"
paste textarea "All in Handyman"
type textarea "Good day! This is All in Handyman. Unfortunately our tech's car broke down and …"
click at [528, 274] on button "Send message" at bounding box center [528, 271] width 37 height 12
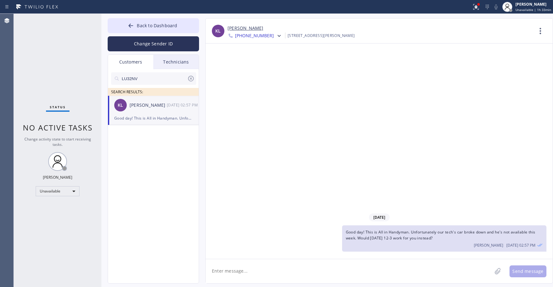
click at [60, 28] on div "Status No active tasks Change activity state to start receiving tasks. [PERSON_…" at bounding box center [58, 150] width 88 height 273
drag, startPoint x: 439, startPoint y: 238, endPoint x: 357, endPoint y: 239, distance: 82.7
click at [357, 239] on div "Good day! This is All in Handyman. Unfortunately our tech's car broke down and …" at bounding box center [444, 238] width 204 height 26
click at [149, 27] on span "Back to Dashboard" at bounding box center [157, 26] width 40 height 6
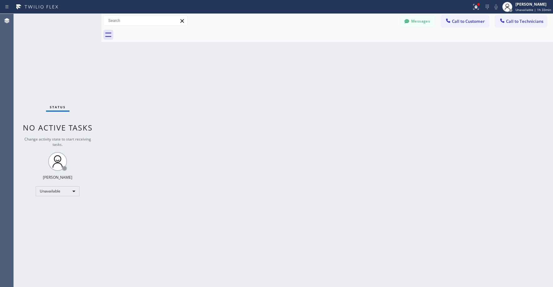
click at [64, 61] on div "Status No active tasks Change activity state to start receiving tasks. [PERSON_…" at bounding box center [58, 150] width 88 height 273
click at [60, 55] on div "Status No active tasks Change activity state to start receiving tasks. [PERSON_…" at bounding box center [58, 150] width 88 height 273
click at [51, 195] on div "Unavailable" at bounding box center [58, 191] width 44 height 10
click at [58, 226] on li "Break" at bounding box center [57, 224] width 43 height 8
click at [51, 64] on div "Status No active tasks Change activity state to start receiving tasks. [PERSON_…" at bounding box center [58, 150] width 88 height 273
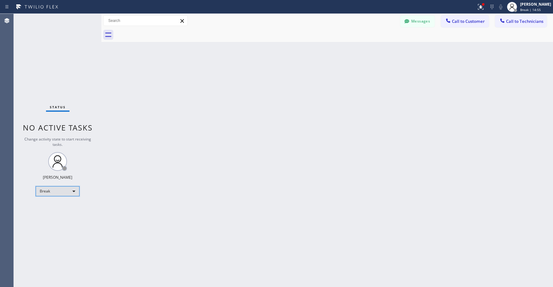
click at [56, 194] on div "Break" at bounding box center [58, 191] width 44 height 10
click at [59, 214] on li "Unavailable" at bounding box center [57, 216] width 43 height 8
click at [49, 41] on div "Status No active tasks Change activity state to start receiving tasks. [PERSON_…" at bounding box center [58, 150] width 88 height 273
click at [420, 24] on button "Messages" at bounding box center [417, 21] width 34 height 12
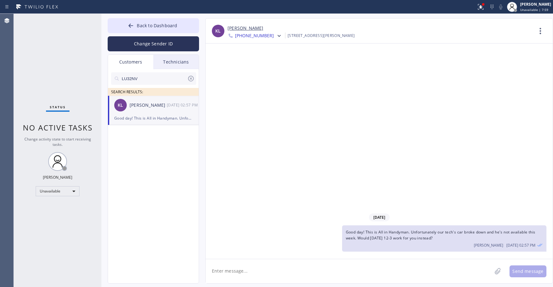
click at [167, 119] on div "Good day! This is All in Handyman. Unfortunately our tech's car broke down and …" at bounding box center [153, 118] width 78 height 7
click at [190, 80] on icon at bounding box center [191, 79] width 8 height 8
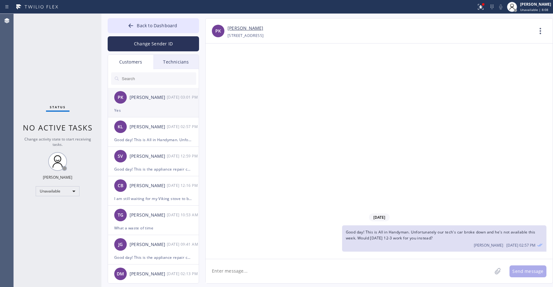
click at [163, 111] on div "Yes" at bounding box center [153, 110] width 78 height 7
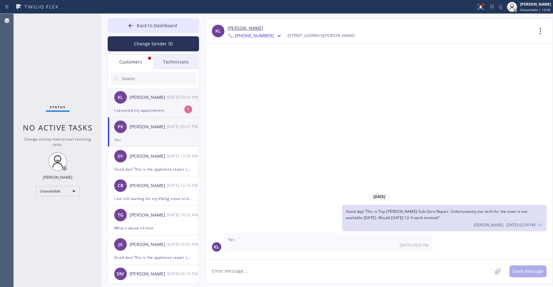
click at [144, 102] on div "KL [PERSON_NAME] [DATE] 03:31 PM" at bounding box center [153, 97] width 91 height 19
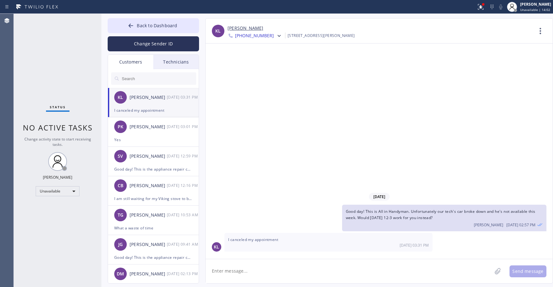
click at [234, 28] on link "[PERSON_NAME]" at bounding box center [246, 28] width 36 height 7
click at [66, 55] on div "Status No active tasks Change activity state to start receiving tasks. [PERSON_…" at bounding box center [58, 150] width 88 height 273
click at [161, 116] on li "KL [PERSON_NAME] [DATE] 03:31 PM I canceled my appointment" at bounding box center [153, 102] width 91 height 29
click at [35, 75] on div "Status No active tasks Change activity state to start receiving tasks. [PERSON_…" at bounding box center [58, 150] width 88 height 273
click at [61, 72] on div "Status No active tasks Change activity state to start receiving tasks. [PERSON_…" at bounding box center [58, 150] width 88 height 273
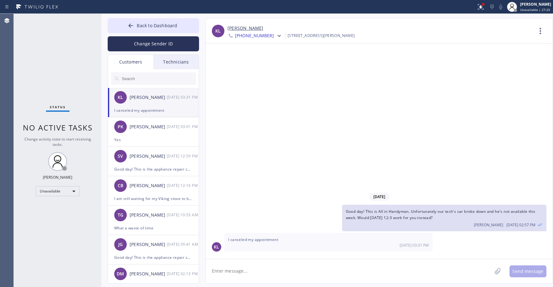
click at [146, 77] on input "text" at bounding box center [158, 78] width 75 height 13
paste input "4NHVB8"
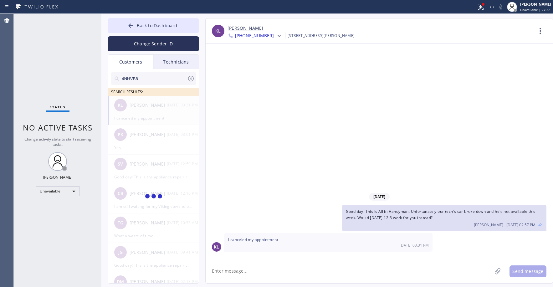
type input "4NHVB8"
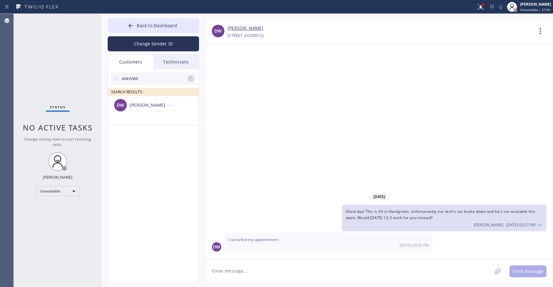
click at [66, 51] on div "Status No active tasks Change activity state to start receiving tasks. [PERSON_…" at bounding box center [58, 150] width 88 height 273
click at [150, 115] on li "DW [PERSON_NAME] --:--" at bounding box center [153, 110] width 91 height 29
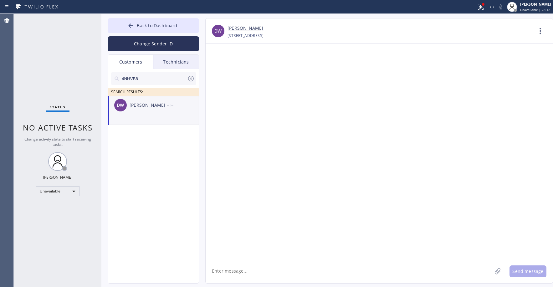
click at [234, 270] on textarea at bounding box center [349, 271] width 286 height 24
paste textarea "Good day! This is the appliance repair company you recently contacted. Unfortun…"
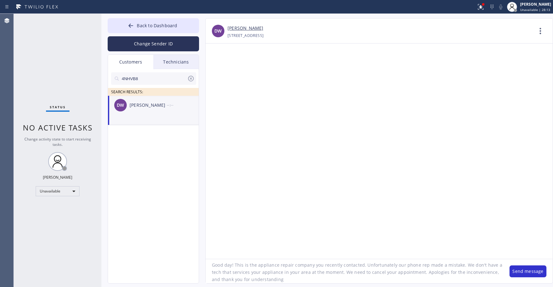
scroll to position [6, 0]
type textarea "Good day! This is the appliance repair company you recently contacted. Unfortun…"
click at [528, 270] on button "Send message" at bounding box center [528, 271] width 37 height 12
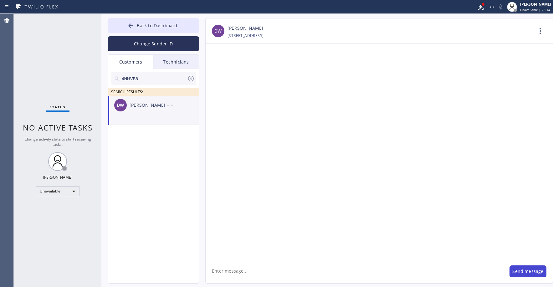
scroll to position [0, 0]
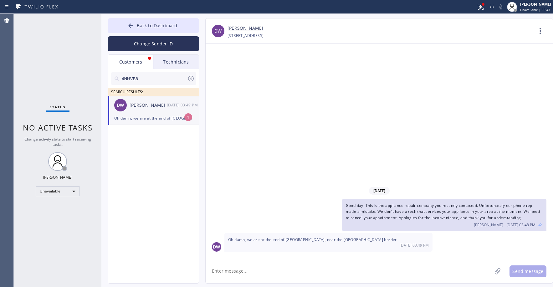
click at [59, 47] on div "Status No active tasks Change activity state to start receiving tasks. [PERSON_…" at bounding box center [58, 150] width 88 height 273
click at [142, 117] on div "Oh damn, we are at the end of [GEOGRAPHIC_DATA], near the [GEOGRAPHIC_DATA] bor…" at bounding box center [153, 118] width 78 height 7
click at [245, 271] on textarea at bounding box center [349, 271] width 286 height 24
click at [237, 27] on link "[PERSON_NAME]" at bounding box center [246, 28] width 36 height 7
click at [294, 270] on textarea "Right now we dont have a tech for" at bounding box center [355, 271] width 298 height 24
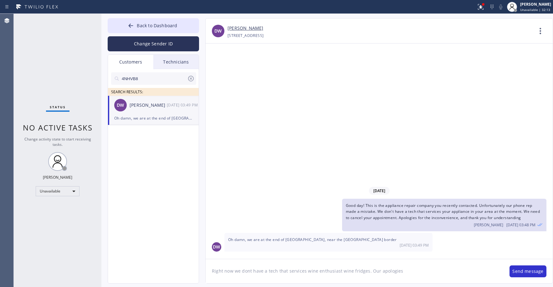
type textarea "Right now we dont have a tech that services wine enthusiast wine fridges. Our a…"
click at [521, 275] on button "Send message" at bounding box center [528, 271] width 37 height 12
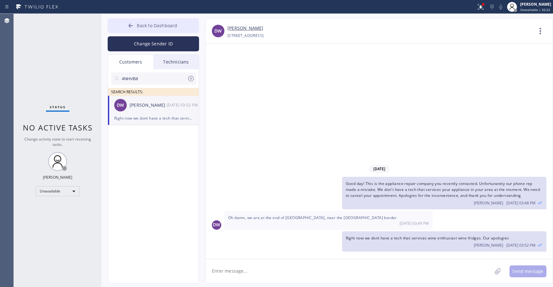
click at [171, 30] on button "Back to Dashboard" at bounding box center [153, 25] width 91 height 15
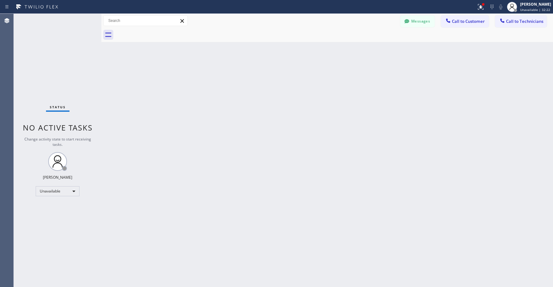
drag, startPoint x: 87, startPoint y: 53, endPoint x: 58, endPoint y: 118, distance: 71.6
click at [83, 56] on div "Status No active tasks Change activity state to start receiving tasks. [PERSON_…" at bounding box center [58, 150] width 88 height 273
click at [54, 59] on div "Status No active tasks Change activity state to start receiving tasks. [PERSON_…" at bounding box center [58, 150] width 88 height 273
click at [419, 21] on button "Messages" at bounding box center [417, 21] width 34 height 12
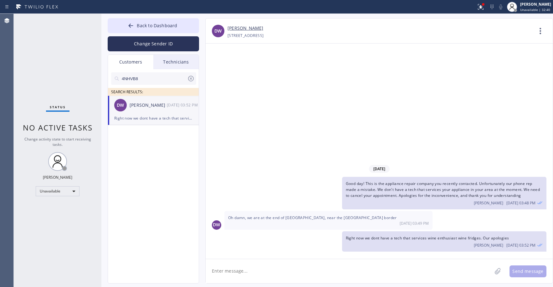
click at [188, 80] on icon at bounding box center [191, 79] width 8 height 8
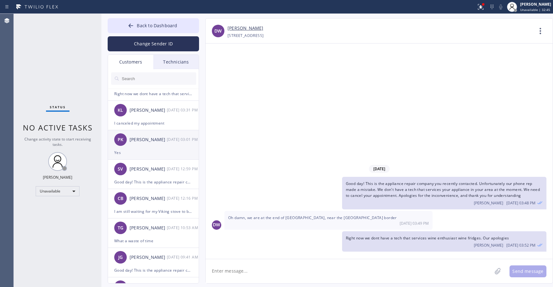
scroll to position [31, 0]
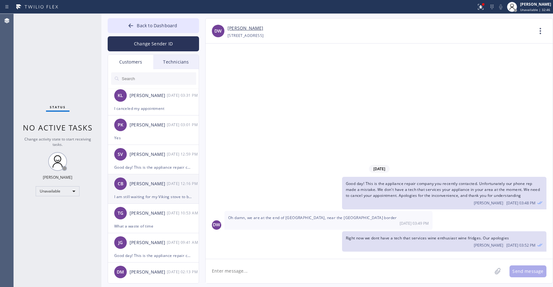
click at [157, 191] on div "CB [PERSON_NAME] [DATE] 12:16 PM" at bounding box center [153, 183] width 91 height 19
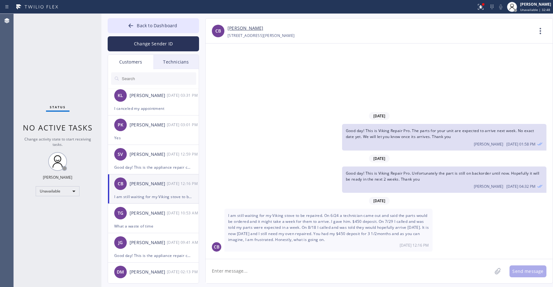
click at [248, 272] on textarea at bounding box center [349, 271] width 286 height 24
paste textarea "4088217716"
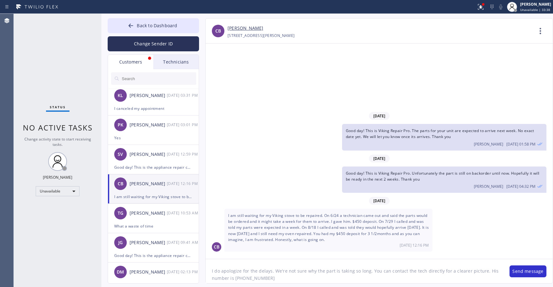
click at [242, 277] on textarea "I do apologize for the delays. We're not sure why the part is taking so long. Y…" at bounding box center [355, 271] width 298 height 24
click at [250, 278] on textarea "I do apologize for the delays. We're not sure why the part is taking so long. Y…" at bounding box center [355, 271] width 298 height 24
click at [277, 279] on textarea "I do apologize for the delays. We're not sure why the part is taking so long. Y…" at bounding box center [355, 271] width 298 height 24
type textarea "I do apologize for the delays. We're not sure why the part is taking so long. Y…"
click at [534, 269] on button "Send message" at bounding box center [528, 271] width 37 height 12
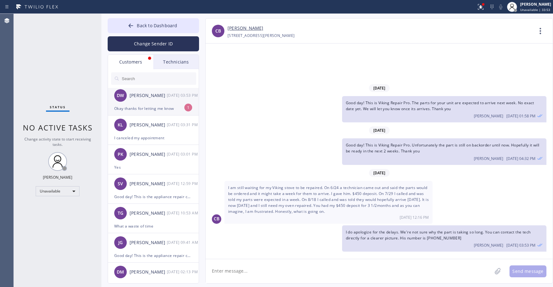
click at [145, 109] on div "Okay thanks for letting me know" at bounding box center [153, 108] width 78 height 7
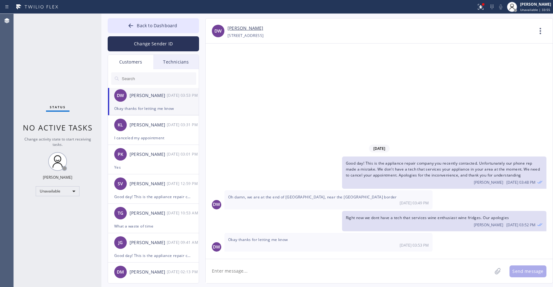
click at [249, 273] on textarea at bounding box center [349, 271] width 286 height 24
click at [153, 31] on button "Back to Dashboard" at bounding box center [153, 25] width 91 height 15
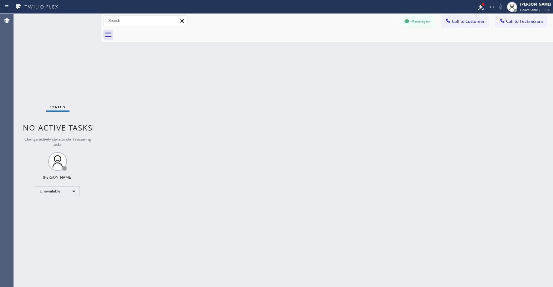
click at [51, 65] on div "Status No active tasks Change activity state to start receiving tasks. [PERSON_…" at bounding box center [58, 150] width 88 height 273
click at [55, 33] on div "Status No active tasks Change activity state to start receiving tasks. [PERSON_…" at bounding box center [58, 150] width 88 height 273
click at [408, 24] on icon at bounding box center [407, 21] width 6 height 6
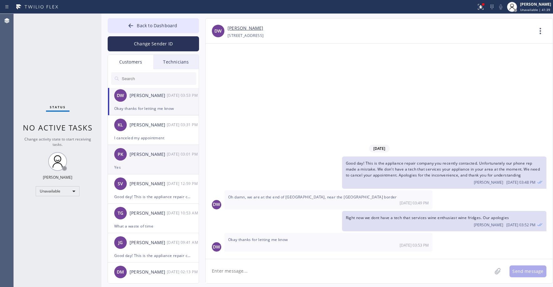
click at [156, 161] on div "PK [PERSON_NAME] [DATE] 03:01 PM" at bounding box center [153, 154] width 91 height 19
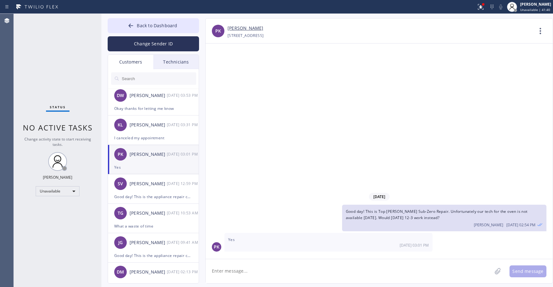
click at [245, 28] on link "[PERSON_NAME]" at bounding box center [246, 28] width 36 height 7
drag, startPoint x: 56, startPoint y: 33, endPoint x: 56, endPoint y: 51, distance: 17.8
click at [56, 33] on div "Status No active tasks Change activity state to start receiving tasks. [PERSON_…" at bounding box center [58, 150] width 88 height 273
drag, startPoint x: 62, startPoint y: 61, endPoint x: 260, endPoint y: 62, distance: 197.2
click at [63, 61] on div "Status No active tasks Change activity state to start receiving tasks. [PERSON_…" at bounding box center [58, 150] width 88 height 273
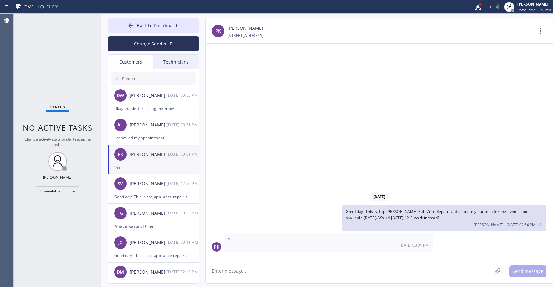
drag, startPoint x: 39, startPoint y: 49, endPoint x: 76, endPoint y: 103, distance: 66.3
click at [39, 52] on div "Status No active tasks Change activity state to start receiving tasks. [PERSON_…" at bounding box center [58, 150] width 88 height 273
click at [153, 99] on div "DW [PERSON_NAME] [DATE] 03:53 PM" at bounding box center [153, 95] width 91 height 19
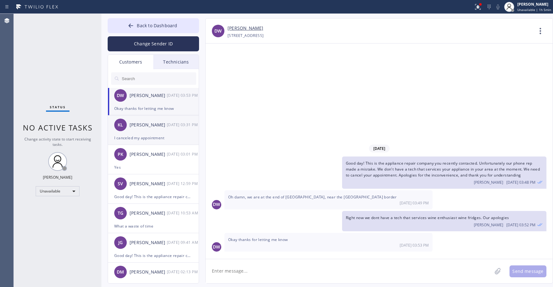
click at [155, 140] on div "I canceled my appointment" at bounding box center [153, 137] width 78 height 7
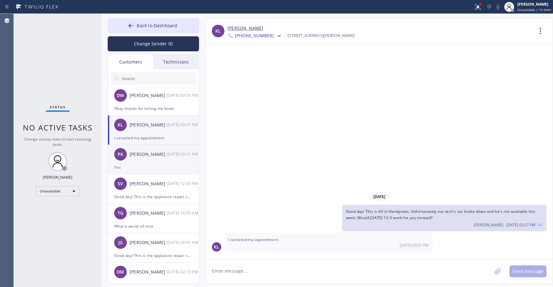
click at [158, 161] on div "PK [PERSON_NAME] [DATE] 03:01 PM" at bounding box center [153, 154] width 91 height 19
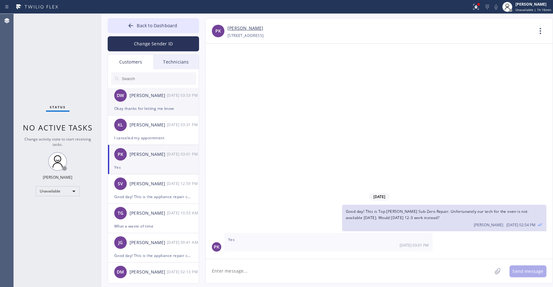
drag, startPoint x: 57, startPoint y: 50, endPoint x: 153, endPoint y: 113, distance: 115.5
click at [58, 51] on div "Status No active tasks Change activity state to start receiving tasks. [PERSON_…" at bounding box center [58, 150] width 88 height 273
click at [234, 270] on textarea at bounding box center [349, 271] width 286 height 24
click at [232, 273] on textarea at bounding box center [349, 271] width 286 height 24
click at [53, 66] on div "Status No active tasks Change activity state to start receiving tasks. [PERSON_…" at bounding box center [58, 150] width 88 height 273
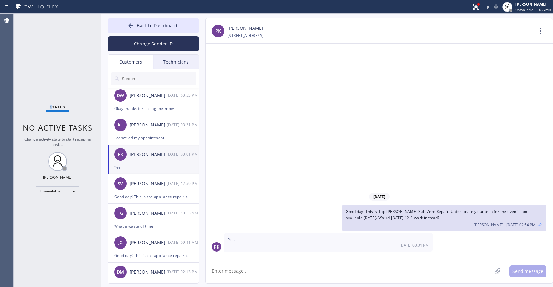
click at [51, 39] on div "Status No active tasks Change activity state to start receiving tasks. [PERSON_…" at bounding box center [58, 150] width 88 height 273
click at [248, 27] on link "[PERSON_NAME]" at bounding box center [246, 28] width 36 height 7
click at [40, 49] on div "Status No active tasks Change activity state to start receiving tasks. [PERSON_…" at bounding box center [58, 150] width 88 height 273
click at [253, 270] on textarea at bounding box center [349, 271] width 286 height 24
drag, startPoint x: 277, startPoint y: 278, endPoint x: 464, endPoint y: 273, distance: 187.3
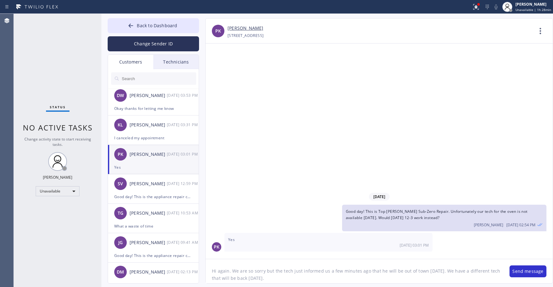
click at [464, 273] on textarea "Hi again. We are so sorry but the tech just informed us a few minutes ago that …" at bounding box center [355, 271] width 298 height 24
type textarea "Hi again. We are so sorry but the tech just informed us a few minutes ago that …"
click at [525, 273] on button "Send message" at bounding box center [528, 271] width 37 height 12
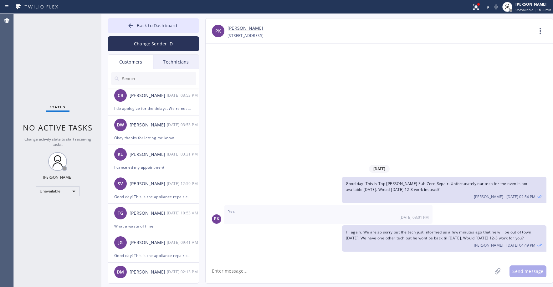
click at [61, 56] on div "Status No active tasks Change activity state to start receiving tasks. [PERSON_…" at bounding box center [58, 150] width 88 height 273
click at [156, 23] on span "Back to Dashboard" at bounding box center [157, 26] width 40 height 6
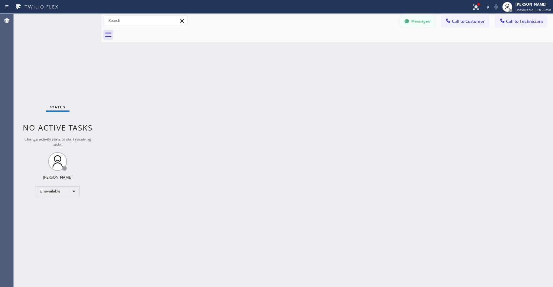
click at [66, 44] on div "Status No active tasks Change activity state to start receiving tasks. [PERSON_…" at bounding box center [58, 150] width 88 height 273
click at [63, 71] on div "Status No active tasks Change activity state to start receiving tasks. [PERSON_…" at bounding box center [58, 150] width 88 height 273
click at [65, 59] on div "Status No active tasks Change activity state to start receiving tasks. [PERSON_…" at bounding box center [58, 150] width 88 height 273
click at [44, 45] on div "Status No active tasks Change activity state to start receiving tasks. [PERSON_…" at bounding box center [58, 150] width 88 height 273
click at [63, 192] on div "Unavailable" at bounding box center [58, 191] width 44 height 10
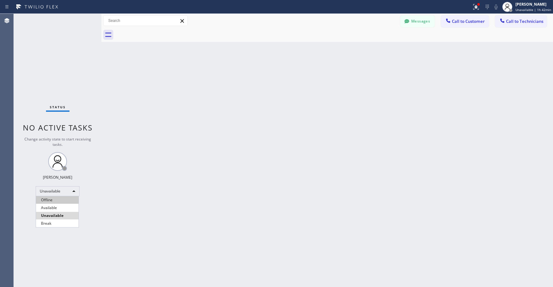
click at [54, 202] on li "Offline" at bounding box center [57, 200] width 43 height 8
click at [54, 89] on div "Status No active tasks Change activity state to start receiving tasks. [PERSON_…" at bounding box center [58, 150] width 88 height 273
click at [526, 3] on div "[PERSON_NAME]" at bounding box center [535, 4] width 31 height 5
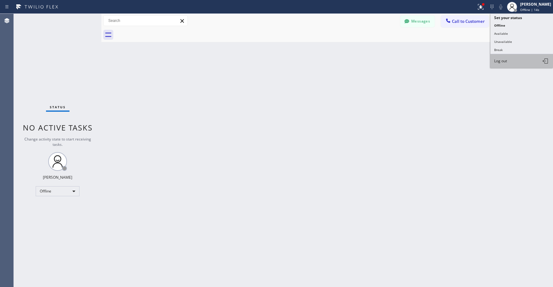
click at [504, 62] on span "Log out" at bounding box center [500, 60] width 13 height 5
